Goal: Information Seeking & Learning: Learn about a topic

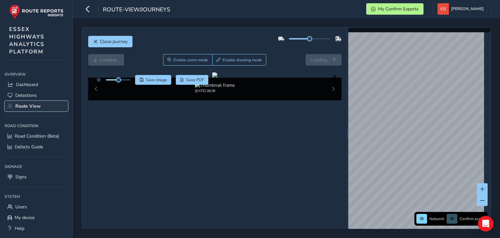
click at [35, 105] on span "Route View" at bounding box center [27, 106] width 25 height 6
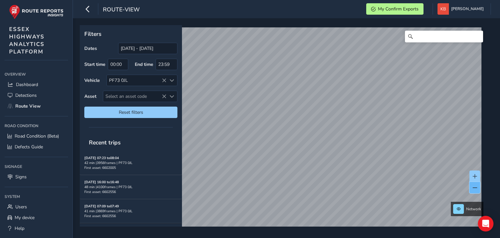
click at [475, 189] on span at bounding box center [475, 187] width 5 height 5
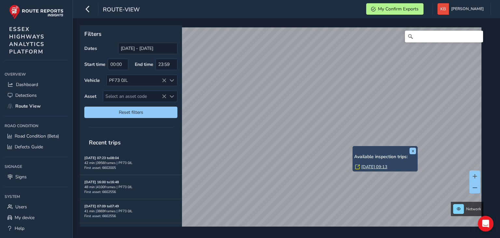
click at [372, 168] on link "[DATE] 09:13" at bounding box center [374, 167] width 26 height 6
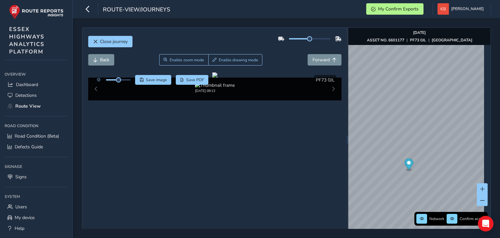
scroll to position [25, 0]
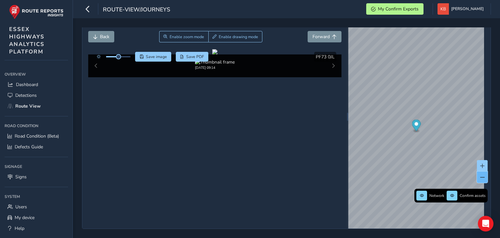
click at [480, 175] on span at bounding box center [482, 177] width 5 height 5
click at [90, 12] on icon "button" at bounding box center [87, 8] width 7 height 11
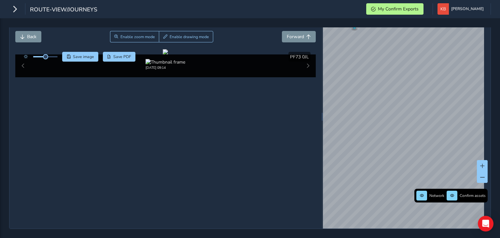
click at [12, 15] on div "route-view/journeys" at bounding box center [53, 8] width 88 height 11
click at [10, 13] on button "button" at bounding box center [14, 8] width 11 height 11
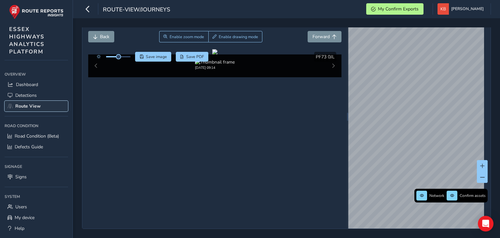
click at [16, 105] on span "Route View" at bounding box center [27, 106] width 25 height 6
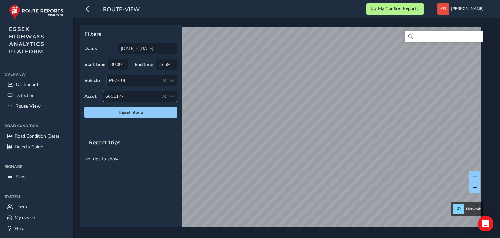
click at [162, 94] on icon at bounding box center [164, 96] width 5 height 5
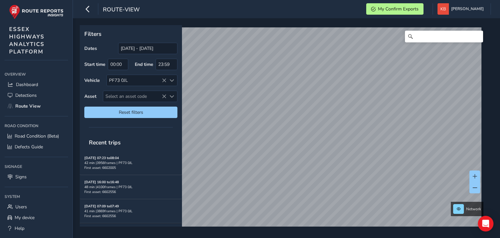
click at [176, 86] on div "Filters Dates [DATE] - [DATE] Start time 00:00 End time 23:59 Vehicle PF73 0JL …" at bounding box center [284, 125] width 409 height 201
click at [474, 187] on span at bounding box center [475, 187] width 5 height 5
click at [475, 188] on span at bounding box center [475, 187] width 5 height 5
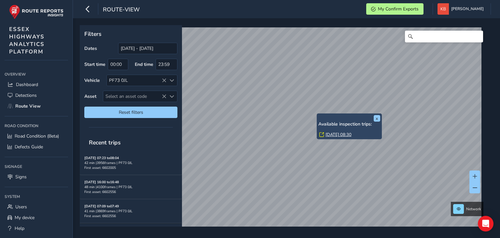
click at [331, 132] on link "[DATE] 08:30" at bounding box center [339, 135] width 26 height 6
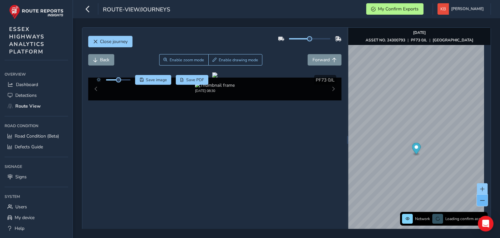
click at [480, 202] on span at bounding box center [482, 200] width 5 height 5
click at [481, 107] on div "Network Confirm assets [DATE] ASSET NO. 24300793 | PF73 0JL | [GEOGRAPHIC_DATA]" at bounding box center [419, 140] width 142 height 224
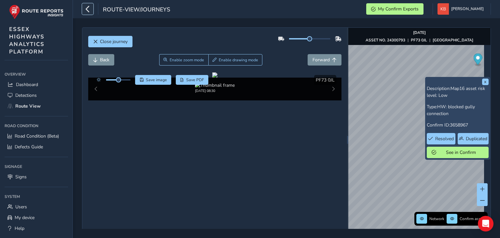
click at [88, 14] on icon "button" at bounding box center [87, 8] width 7 height 11
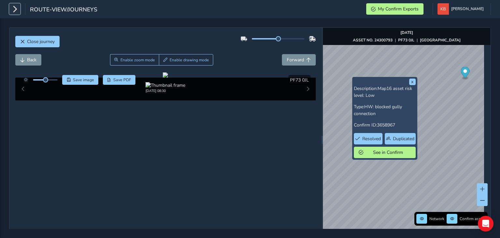
click at [16, 10] on icon "button" at bounding box center [14, 8] width 7 height 11
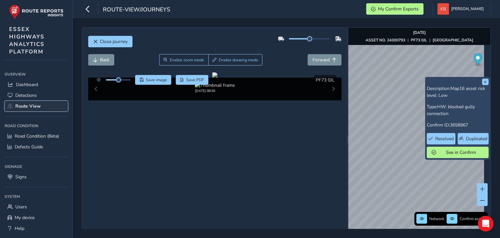
click at [25, 104] on span "Route View" at bounding box center [27, 106] width 25 height 6
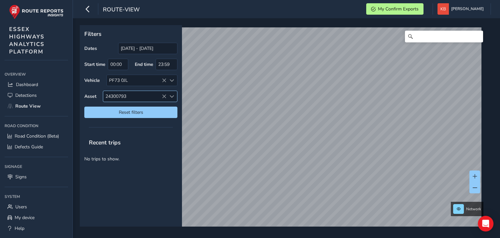
click at [162, 94] on icon at bounding box center [164, 96] width 5 height 5
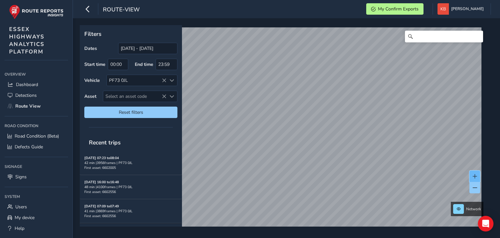
click at [472, 177] on button at bounding box center [475, 175] width 11 height 11
click at [124, 64] on div "Filters Dates [DATE] - [DATE] Start time 00:00 End time 23:59 Vehicle PF73 0JL …" at bounding box center [284, 125] width 409 height 201
click at [473, 185] on span at bounding box center [475, 187] width 5 height 5
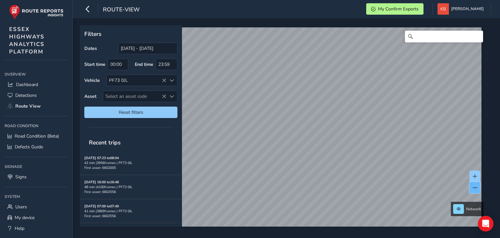
click at [473, 185] on span at bounding box center [475, 187] width 5 height 5
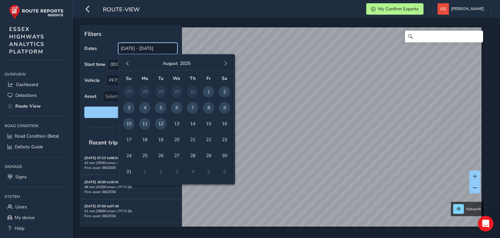
click at [137, 46] on input "[DATE] - [DATE]" at bounding box center [147, 48] width 59 height 11
drag, startPoint x: 176, startPoint y: 46, endPoint x: 101, endPoint y: 64, distance: 76.8
click at [101, 64] on div "Dates [DATE] - [DATE] Start time 00:00 End time 23:59 Vehicle PF73 0JL Asset Se…" at bounding box center [130, 80] width 93 height 75
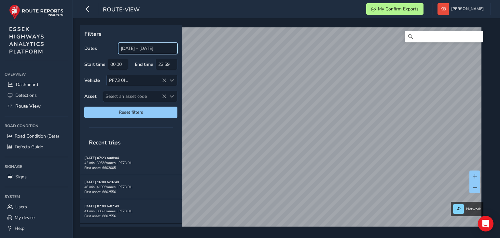
click at [175, 48] on input "[DATE] - [DATE]" at bounding box center [147, 48] width 59 height 11
click at [175, 50] on input "[DATE] - [DATE]" at bounding box center [147, 48] width 59 height 11
drag, startPoint x: 175, startPoint y: 50, endPoint x: 113, endPoint y: 38, distance: 62.6
click at [113, 38] on div "Filters Dates [DATE] - [DATE] Start time 00:00 End time 23:59 Vehicle PF73 0JL …" at bounding box center [131, 73] width 102 height 97
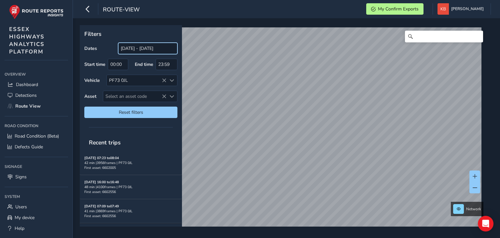
click at [173, 46] on input "[DATE] - [DATE]" at bounding box center [147, 48] width 59 height 11
drag, startPoint x: 173, startPoint y: 46, endPoint x: 118, endPoint y: 43, distance: 55.5
click at [118, 43] on span "[DATE] - [DATE]" at bounding box center [147, 48] width 59 height 11
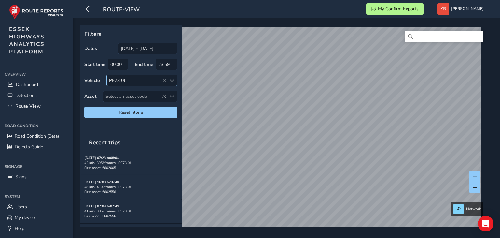
click at [167, 79] on div at bounding box center [171, 80] width 11 height 11
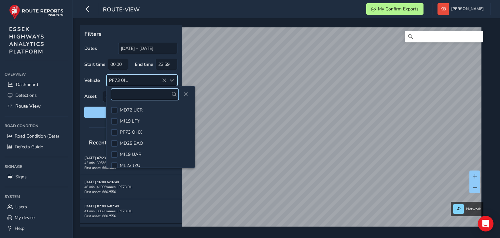
scroll to position [214, 0]
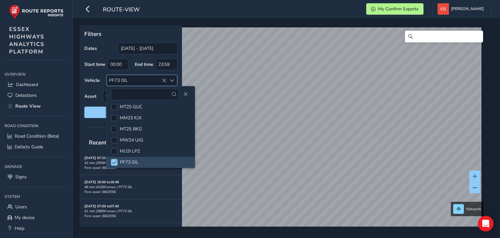
click at [164, 77] on div "PF73 0JL" at bounding box center [137, 80] width 60 height 11
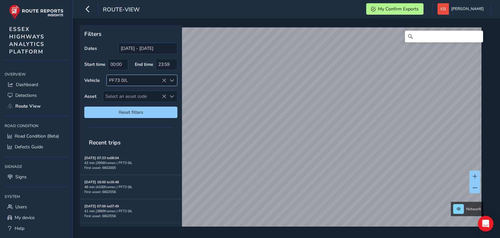
click at [164, 77] on div "PF73 0JL" at bounding box center [137, 80] width 60 height 11
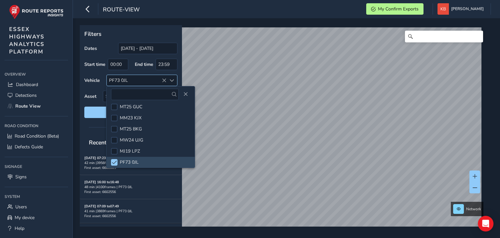
click at [164, 77] on div "PF73 0JL" at bounding box center [137, 80] width 60 height 11
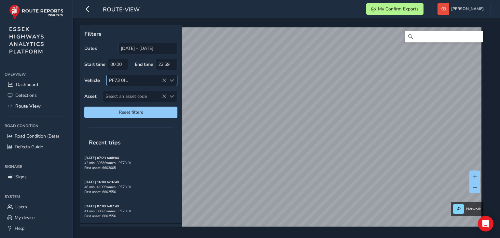
click at [145, 77] on div "PF73 0JL" at bounding box center [137, 80] width 60 height 11
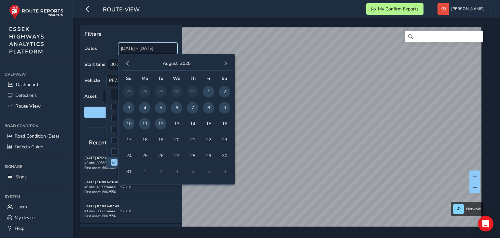
click at [140, 44] on input "[DATE] - [DATE]" at bounding box center [147, 48] width 59 height 11
drag, startPoint x: 122, startPoint y: 46, endPoint x: 178, endPoint y: 48, distance: 56.4
click at [178, 48] on div "Filters Dates [DATE] - [DATE] Start time 00:00 End time 23:59 Vehicle PF73 0JL …" at bounding box center [131, 73] width 102 height 97
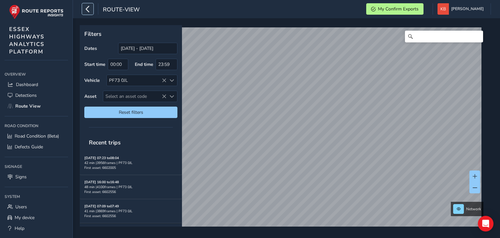
click at [90, 9] on icon "button" at bounding box center [87, 8] width 7 height 11
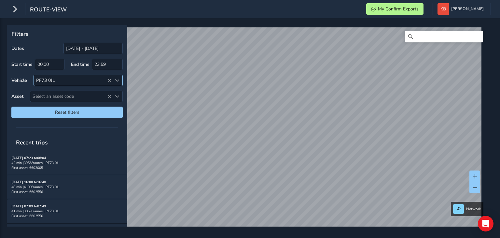
click at [108, 84] on div "PF73 0JL" at bounding box center [73, 80] width 78 height 11
